Goal: Check status: Check status

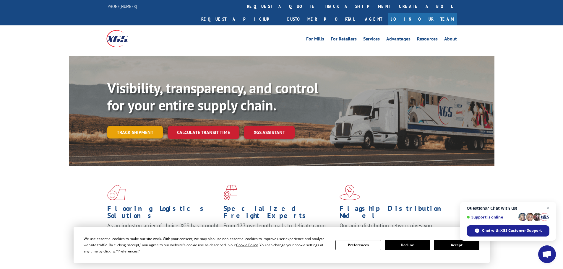
click at [140, 126] on link "Track shipment" at bounding box center [135, 132] width 56 height 12
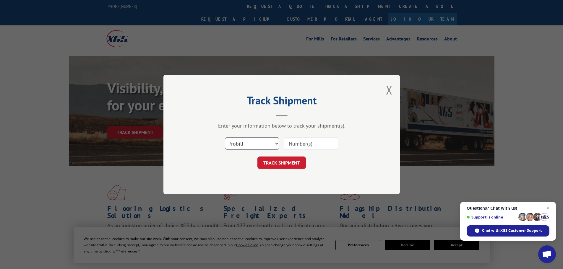
click at [230, 142] on select "Select category... Probill BOL PO" at bounding box center [252, 144] width 54 height 12
click at [225, 138] on select "Select category... Probill BOL PO" at bounding box center [252, 144] width 54 height 12
drag, startPoint x: 245, startPoint y: 145, endPoint x: 243, endPoint y: 150, distance: 5.3
click at [245, 145] on select "Select category... Probill BOL PO" at bounding box center [252, 144] width 54 height 12
select select "probill"
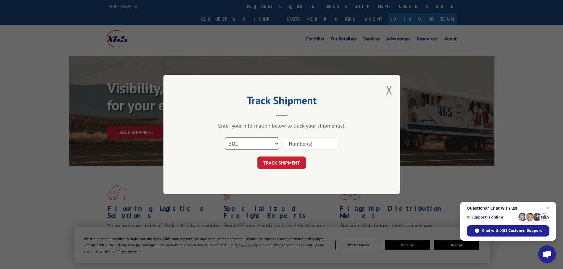
click at [225, 138] on select "Select category... Probill BOL PO" at bounding box center [252, 144] width 54 height 12
click at [300, 141] on input at bounding box center [311, 144] width 54 height 12
type input "16137372"
click at [267, 162] on button "TRACK SHIPMENT" at bounding box center [282, 163] width 49 height 12
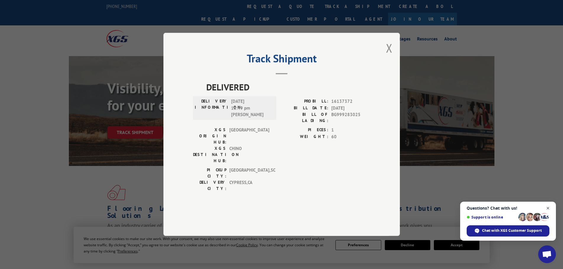
click at [547, 208] on span "Close chat" at bounding box center [548, 208] width 7 height 7
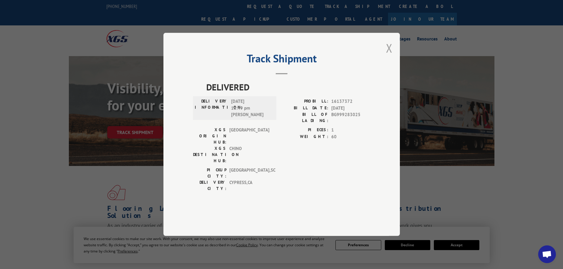
click at [391, 56] on button "Close modal" at bounding box center [389, 48] width 7 height 16
